Goal: Task Accomplishment & Management: Use online tool/utility

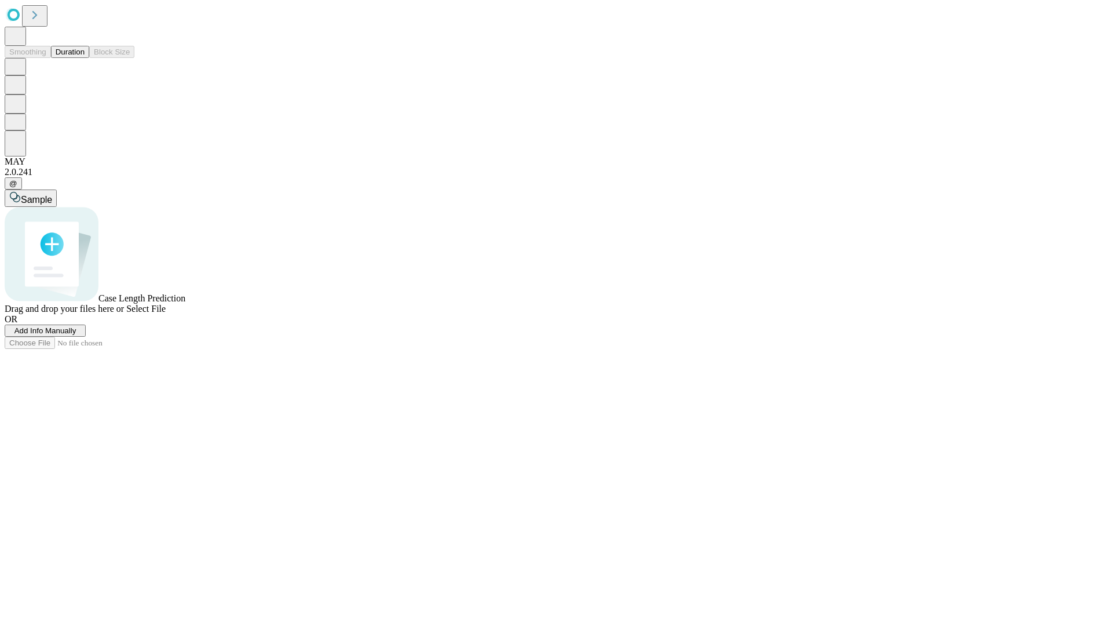
click at [85, 58] on button "Duration" at bounding box center [70, 52] width 38 height 12
click at [76, 335] on span "Add Info Manually" at bounding box center [45, 330] width 62 height 9
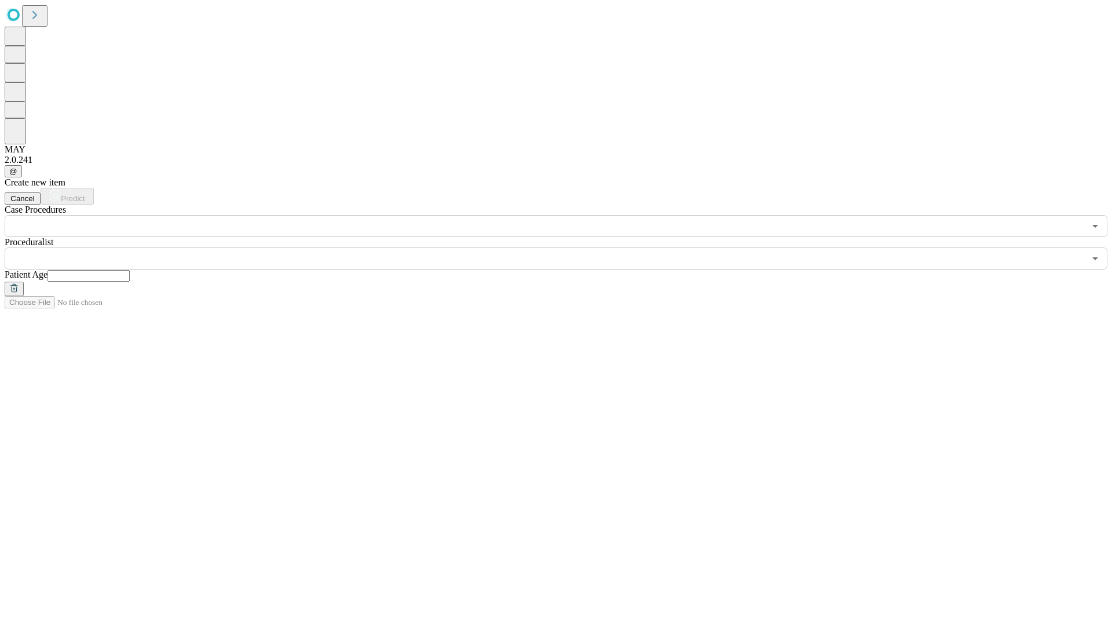
click at [130, 270] on input "text" at bounding box center [89, 276] width 82 height 12
type input "**"
click at [564, 247] on input "text" at bounding box center [545, 258] width 1080 height 22
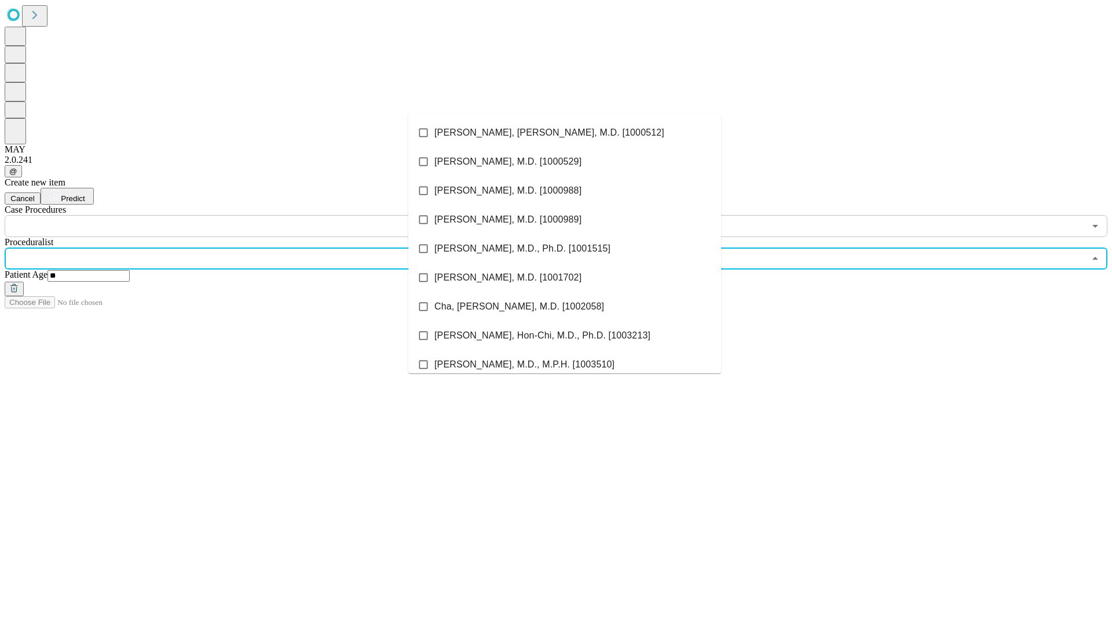
click at [565, 133] on li "[PERSON_NAME], [PERSON_NAME], M.D. [1000512]" at bounding box center [564, 132] width 313 height 29
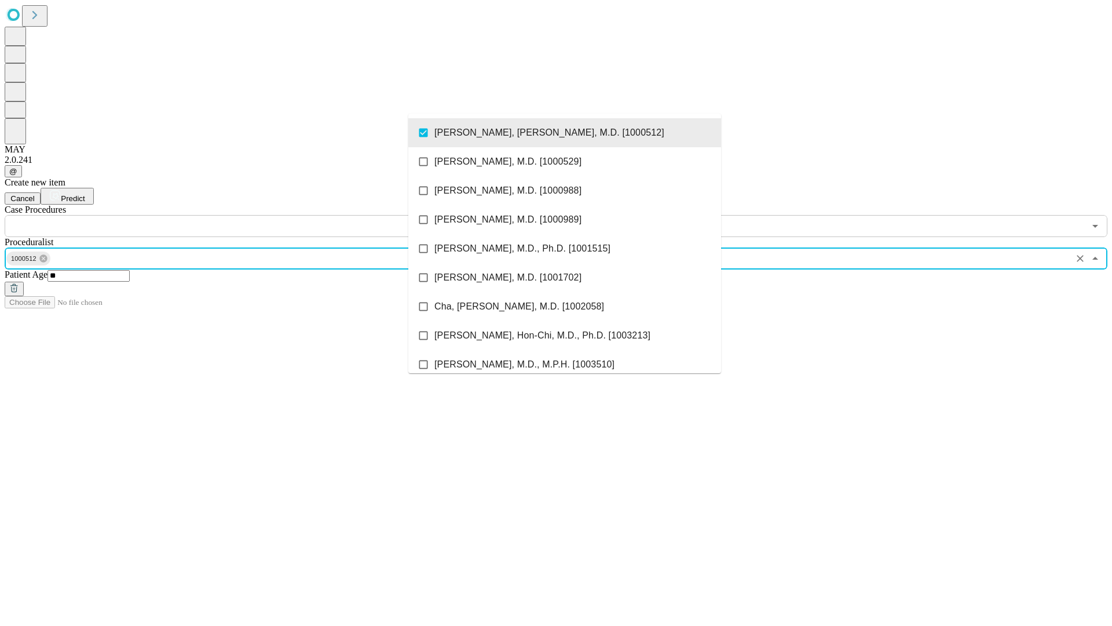
click at [243, 215] on input "text" at bounding box center [545, 226] width 1080 height 22
